Goal: Find contact information: Find contact information

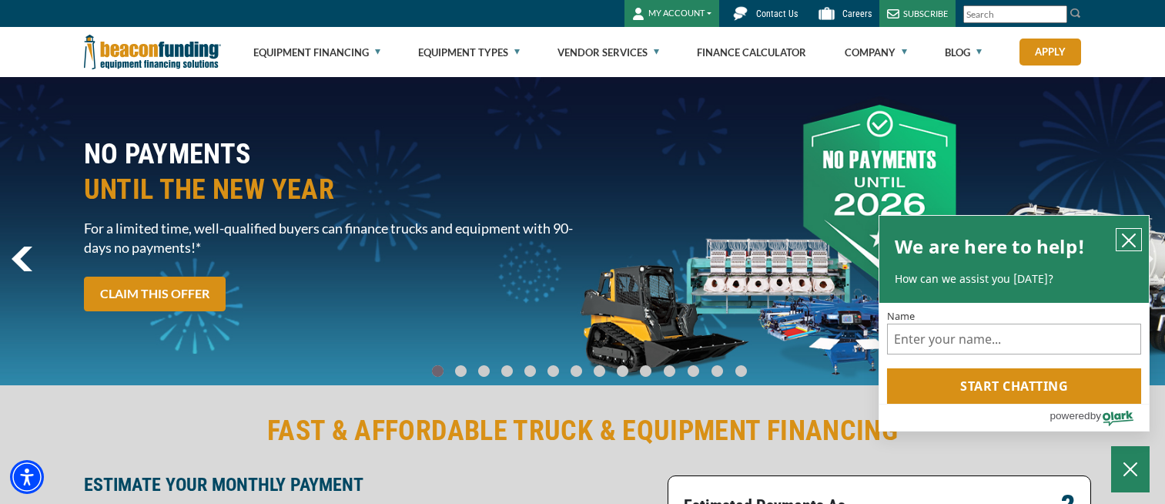
click at [1128, 241] on icon "close chatbox" at bounding box center [1128, 240] width 15 height 15
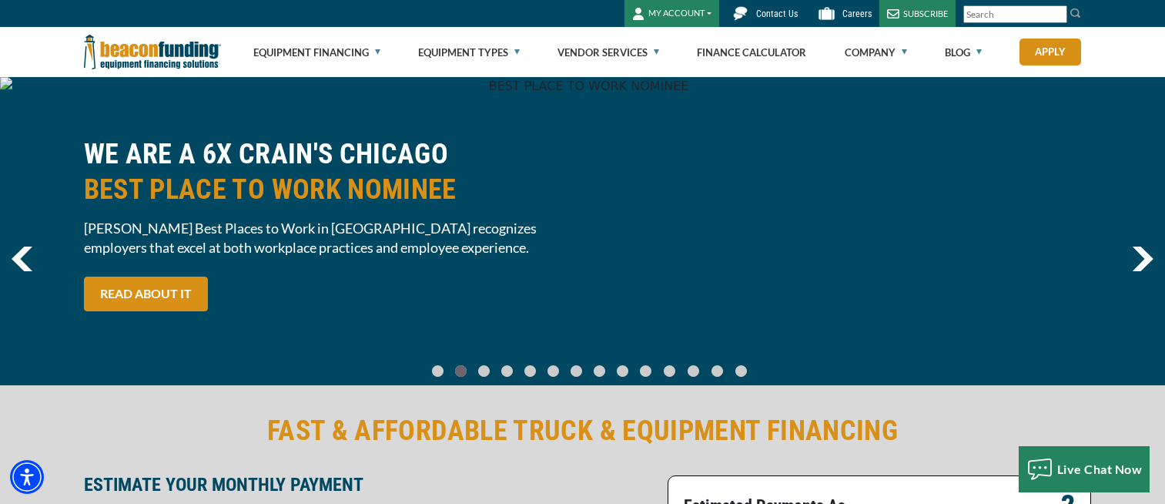
click at [1156, 263] on div "WE ARE A 6X [PERSON_NAME] CHICAGO BEST PLACE TO WORK NOMINEE [PERSON_NAME] Best…" at bounding box center [582, 231] width 1165 height 308
click at [1144, 256] on img "next" at bounding box center [1143, 258] width 22 height 25
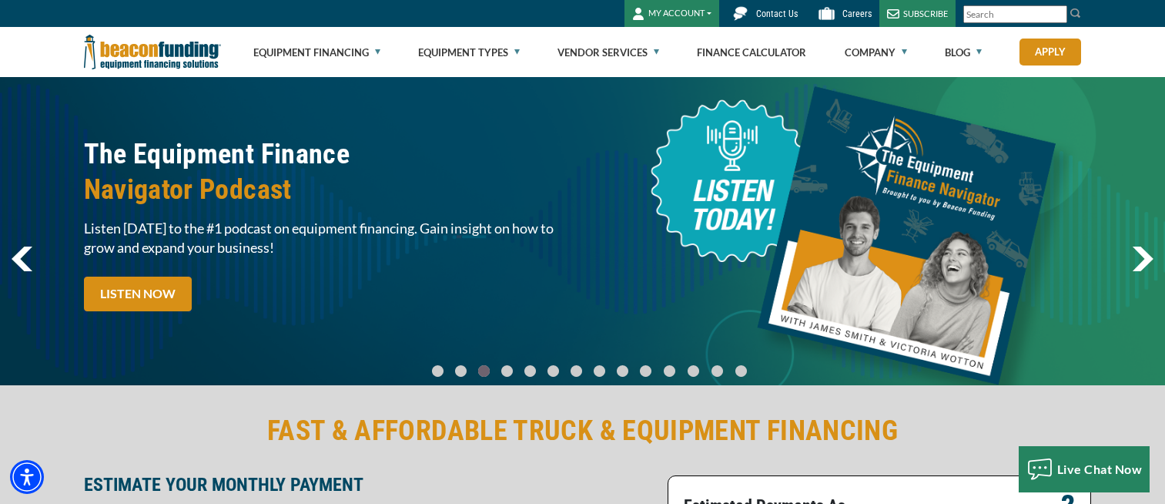
click at [1144, 256] on img "next" at bounding box center [1143, 258] width 22 height 25
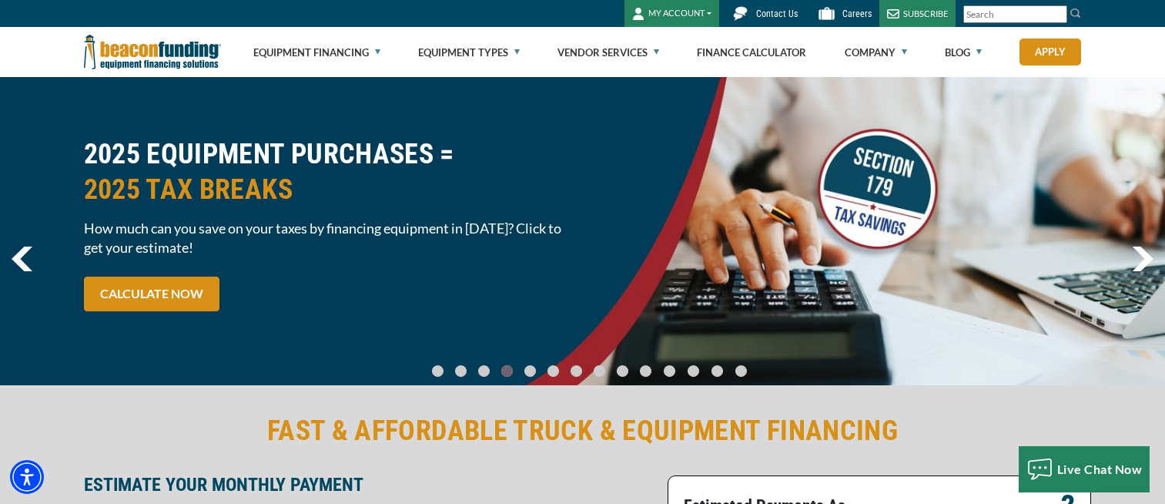
click at [1144, 256] on img "next" at bounding box center [1143, 258] width 22 height 25
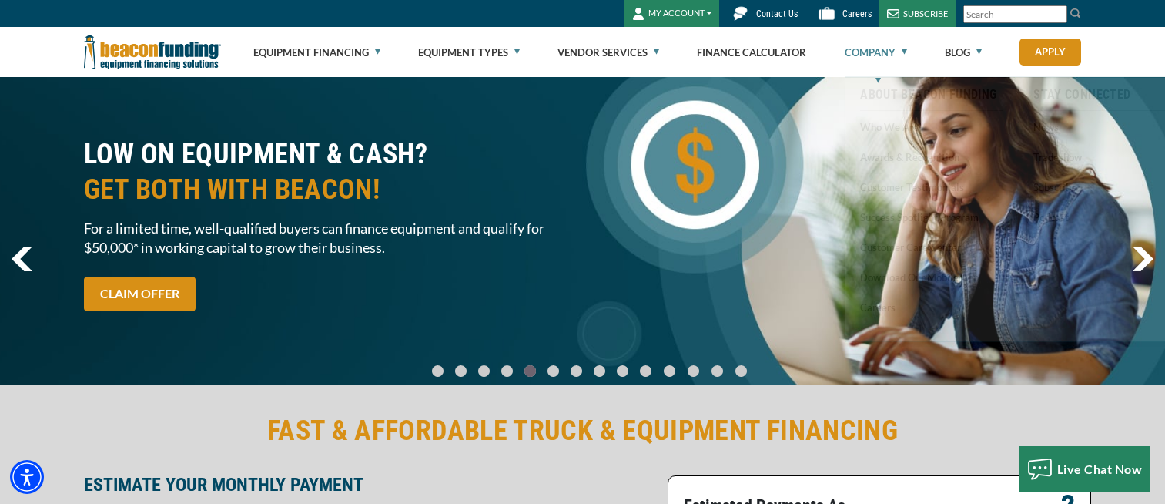
click at [890, 50] on link "Company" at bounding box center [876, 52] width 62 height 49
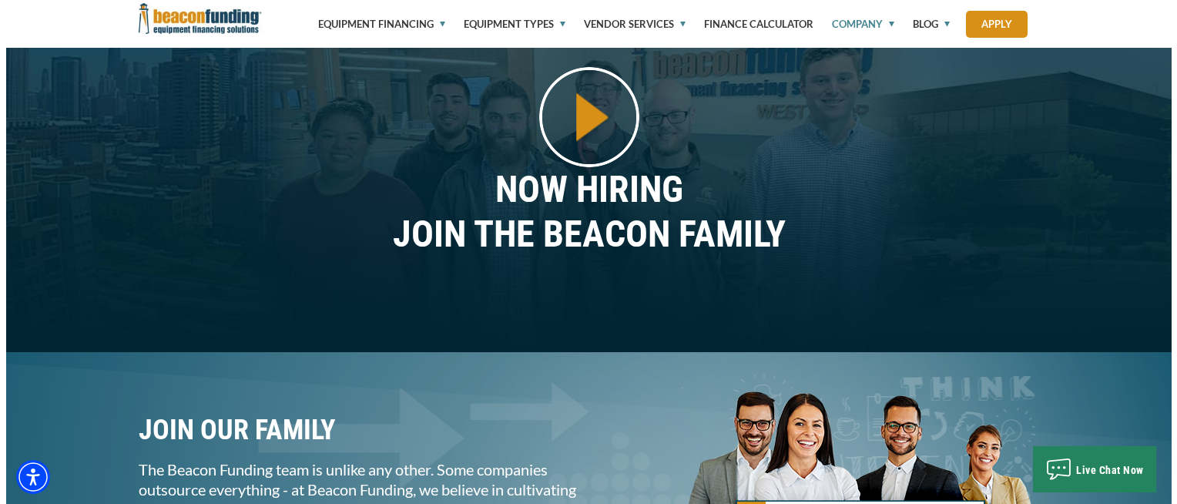
scroll to position [1155, 0]
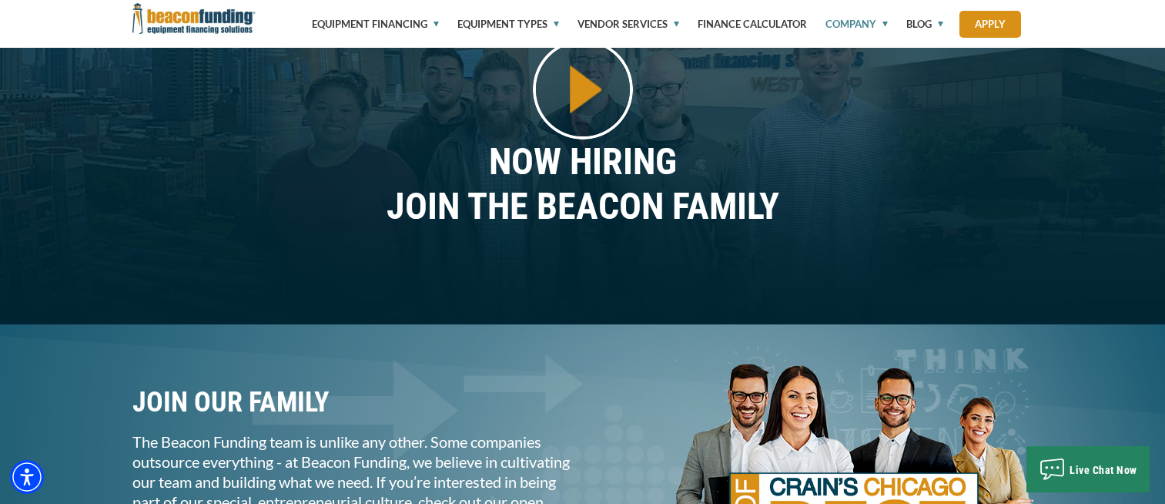
click at [578, 100] on img at bounding box center [583, 89] width 100 height 100
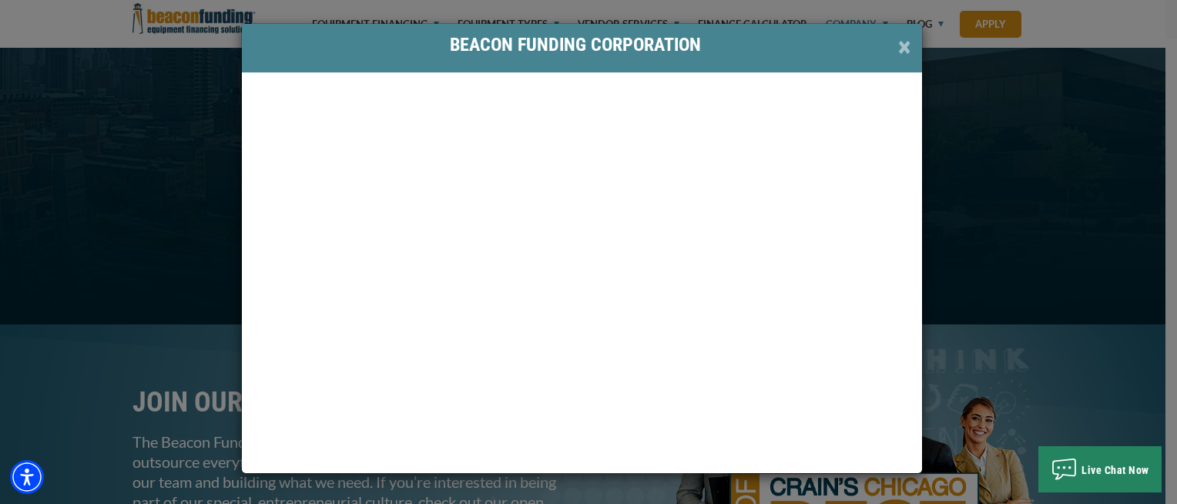
click at [898, 49] on span "×" at bounding box center [904, 48] width 12 height 32
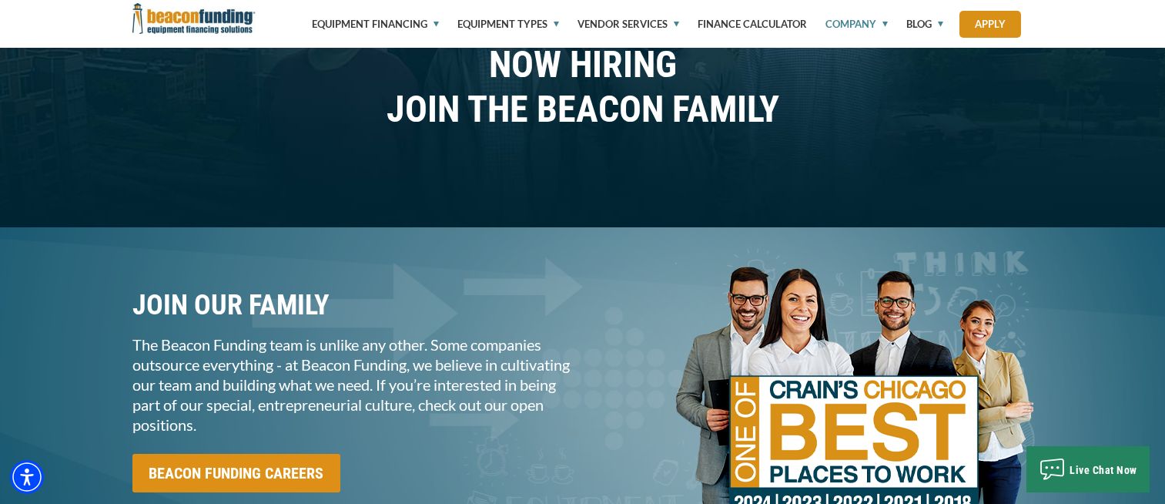
scroll to position [1132, 0]
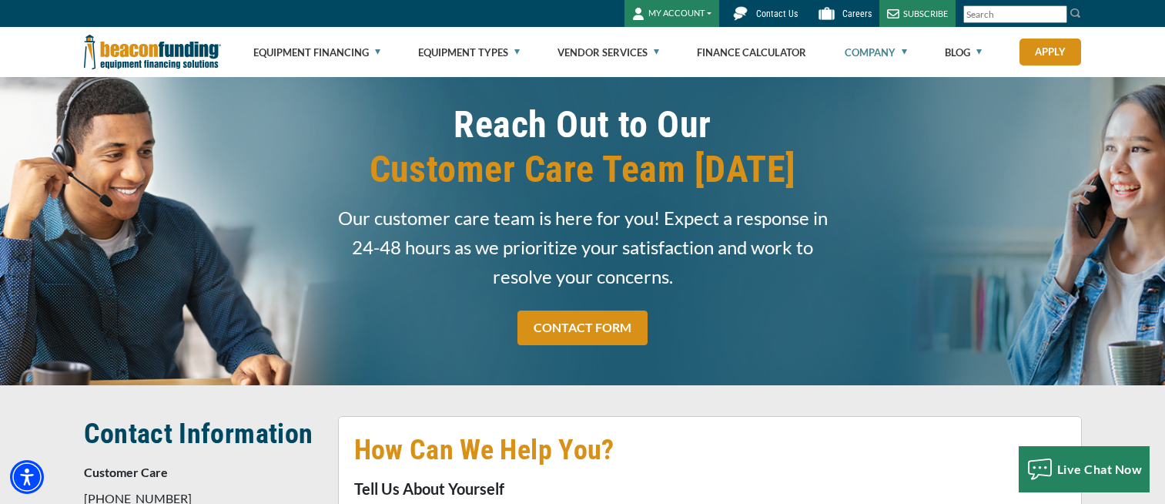
click at [879, 45] on link "Company" at bounding box center [876, 52] width 62 height 49
